Goal: Navigation & Orientation: Find specific page/section

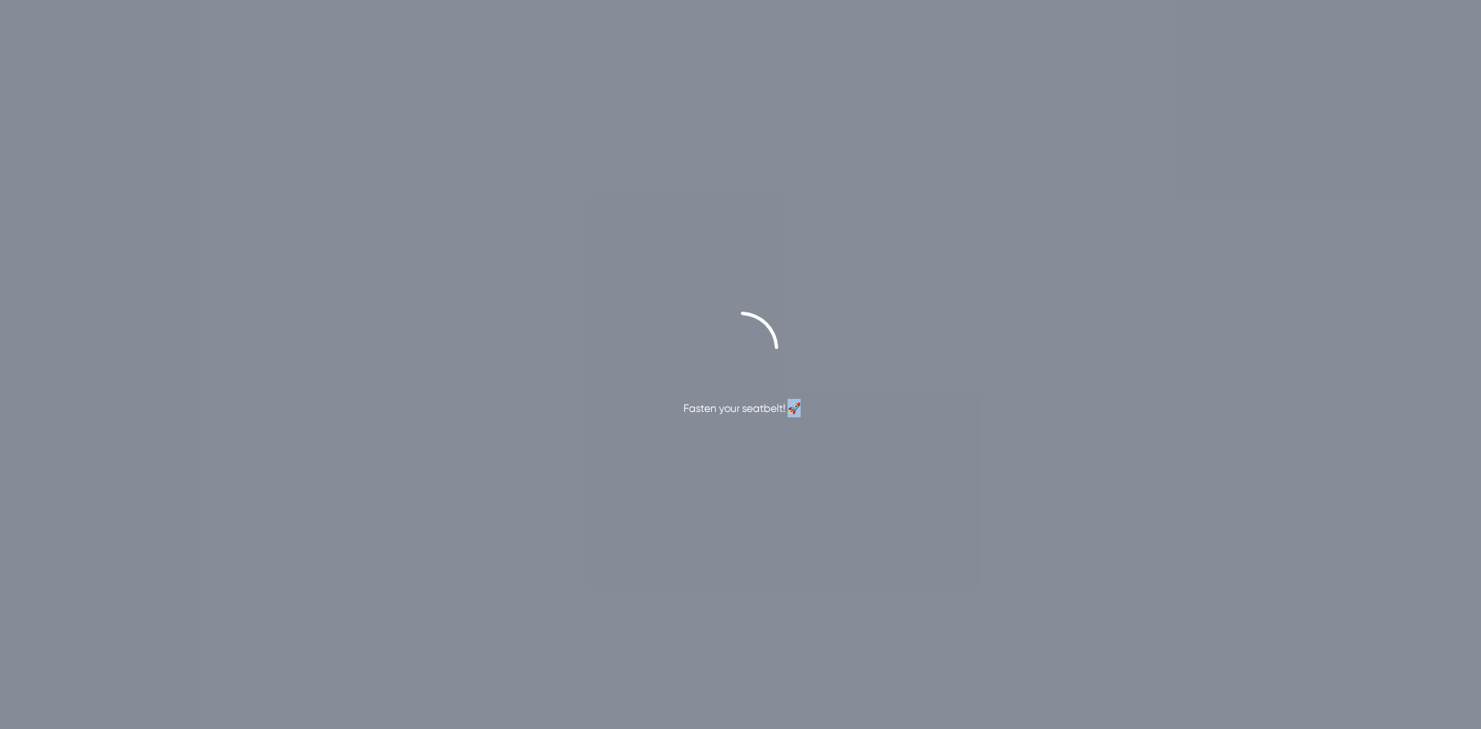
click at [814, 409] on div "Fasten your seatbelt! 🚀" at bounding box center [740, 365] width 1481 height 106
drag, startPoint x: 743, startPoint y: 410, endPoint x: 625, endPoint y: 423, distance: 118.7
click at [625, 423] on div "Fasten your seatbelt! 🚀" at bounding box center [740, 364] width 1481 height 729
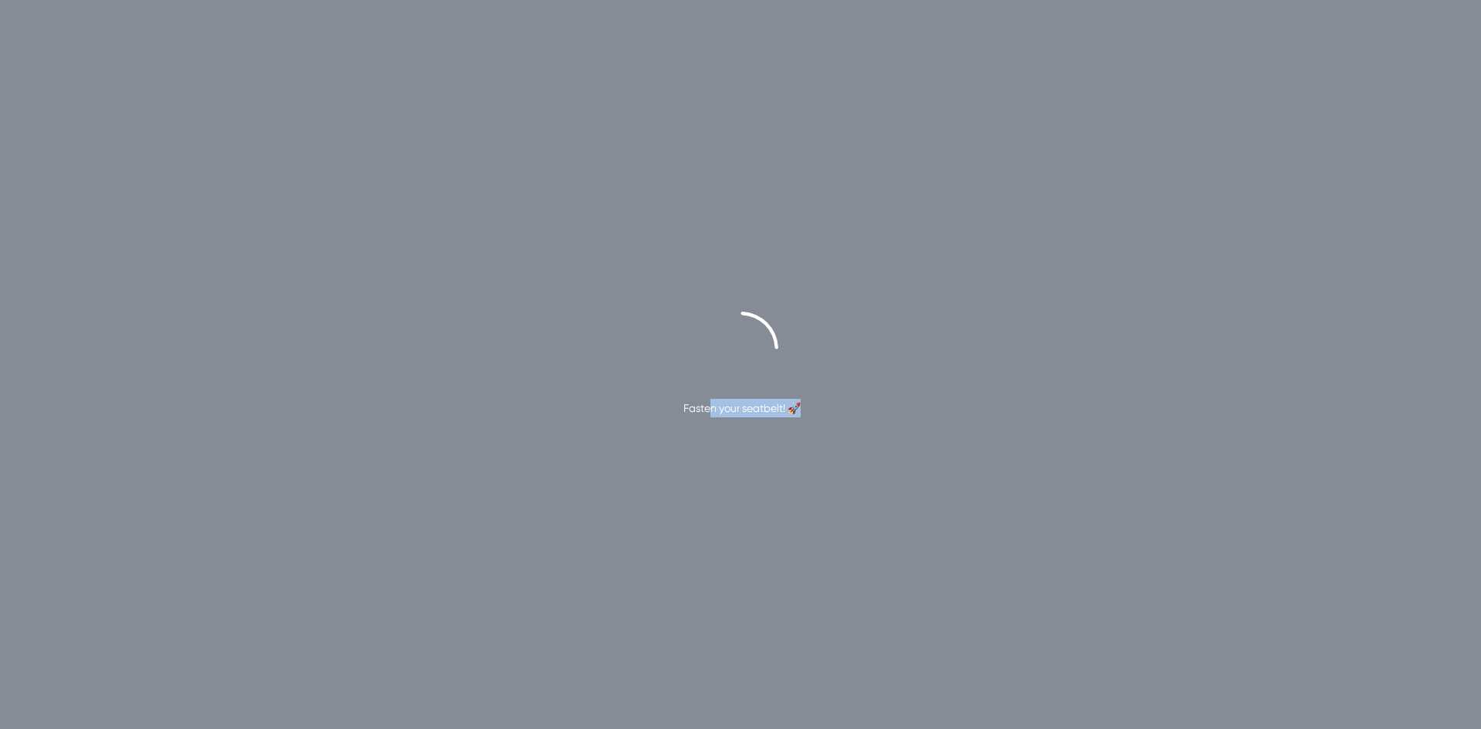
drag, startPoint x: 766, startPoint y: 409, endPoint x: 904, endPoint y: 402, distance: 138.2
click at [904, 402] on div "Fasten your seatbelt! 🚀" at bounding box center [740, 365] width 1481 height 106
drag, startPoint x: 799, startPoint y: 425, endPoint x: 608, endPoint y: 439, distance: 191.8
click at [608, 439] on div "Fasten your seatbelt! 🚀" at bounding box center [740, 364] width 1481 height 729
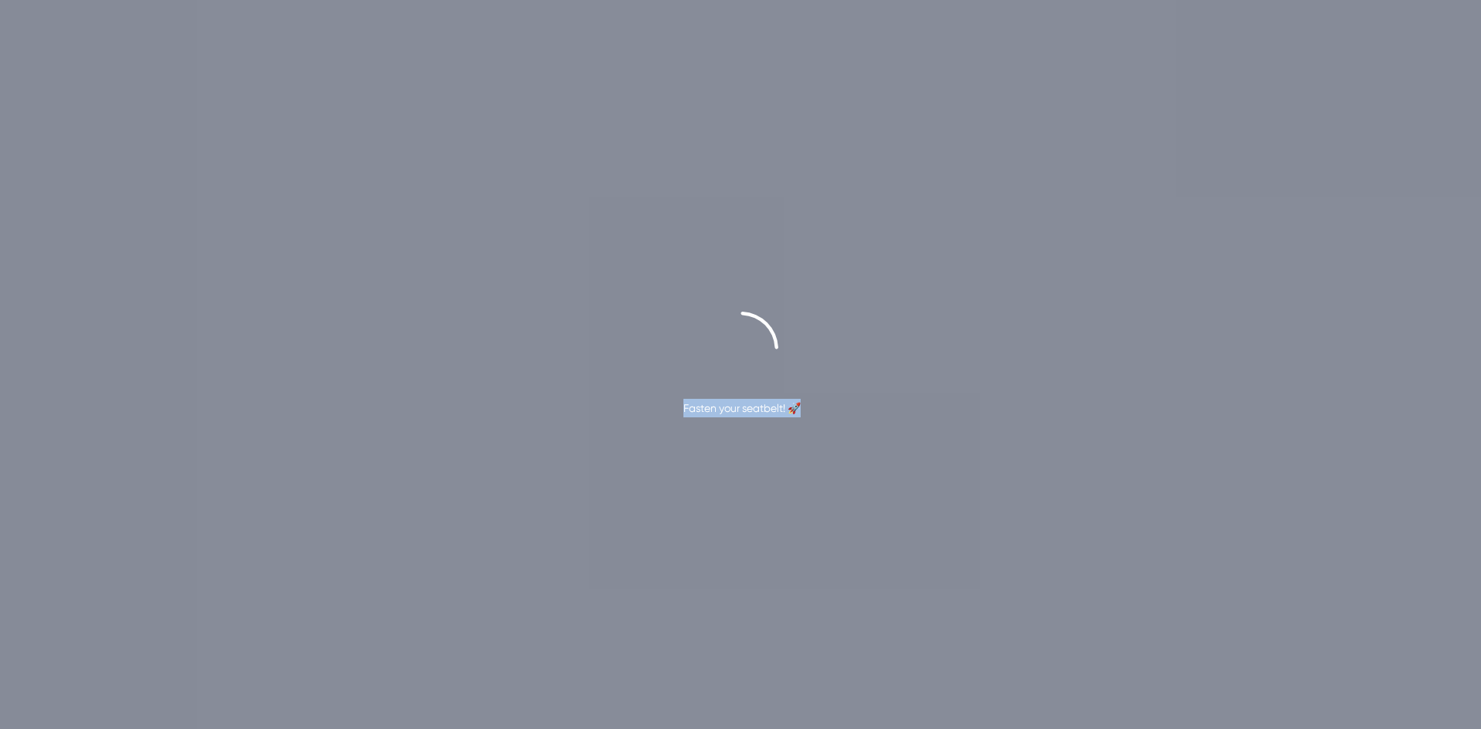
click at [608, 439] on div "Fasten your seatbelt! 🚀" at bounding box center [740, 364] width 1481 height 729
